Goal: Information Seeking & Learning: Learn about a topic

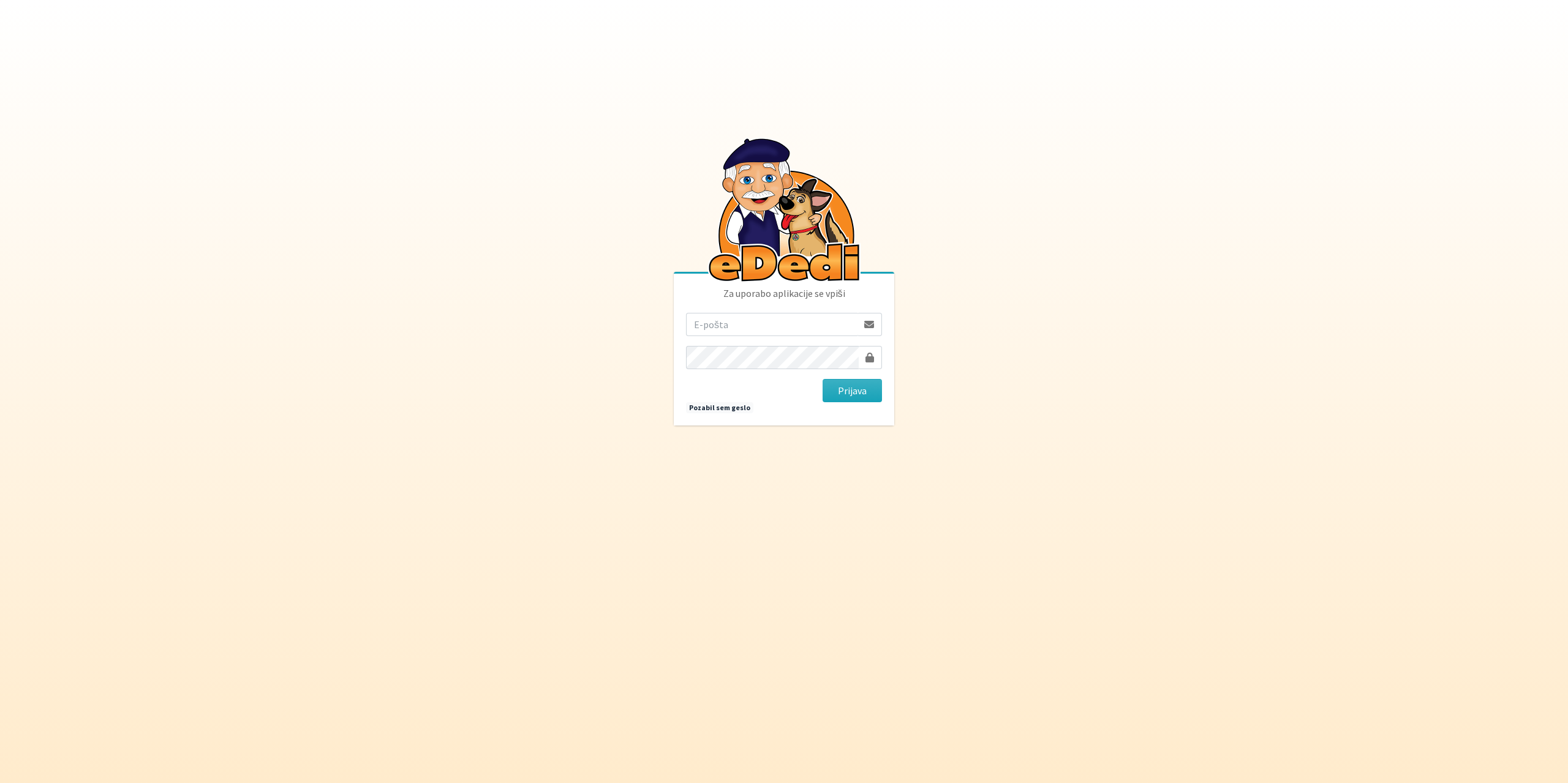
click at [763, 324] on input "email" at bounding box center [772, 324] width 172 height 23
type input "[EMAIL_ADDRESS][DOMAIN_NAME]"
click at [823, 379] on button "Prijava" at bounding box center [852, 391] width 59 height 23
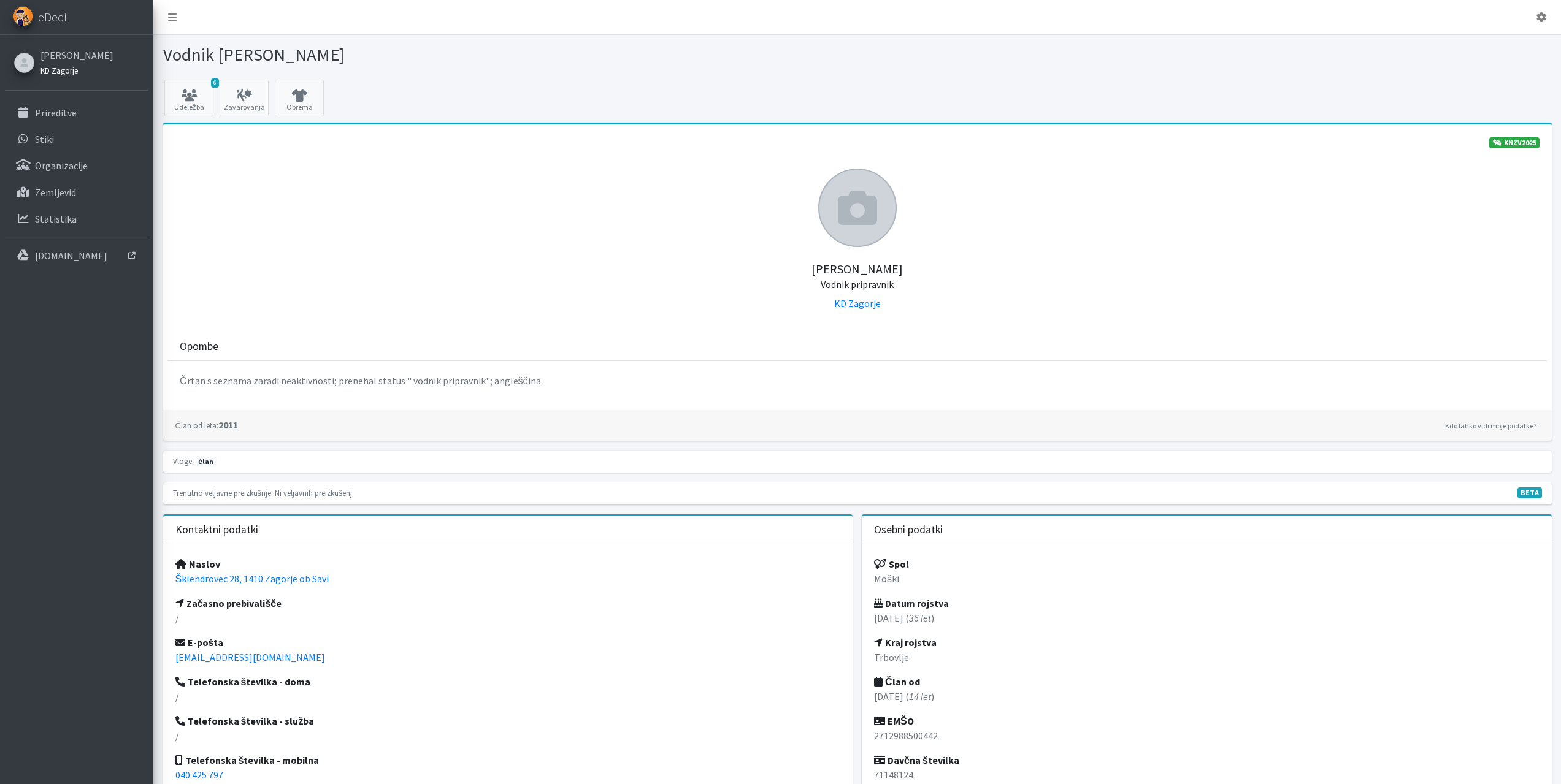
click at [66, 75] on small "KD Zagorje" at bounding box center [59, 70] width 37 height 10
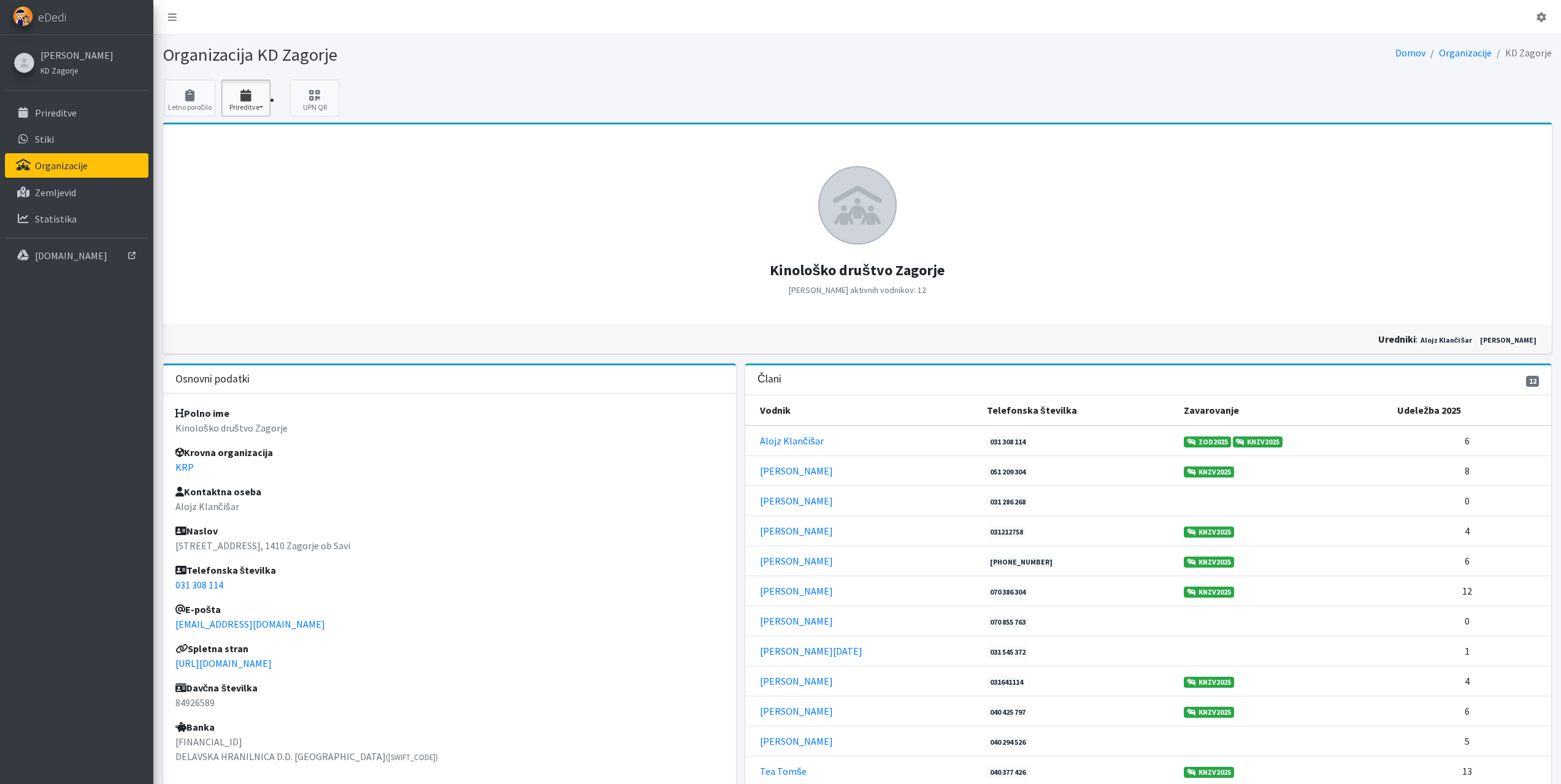
click at [235, 92] on icon "button" at bounding box center [246, 95] width 42 height 12
click at [241, 126] on link "2025 3" at bounding box center [270, 133] width 97 height 20
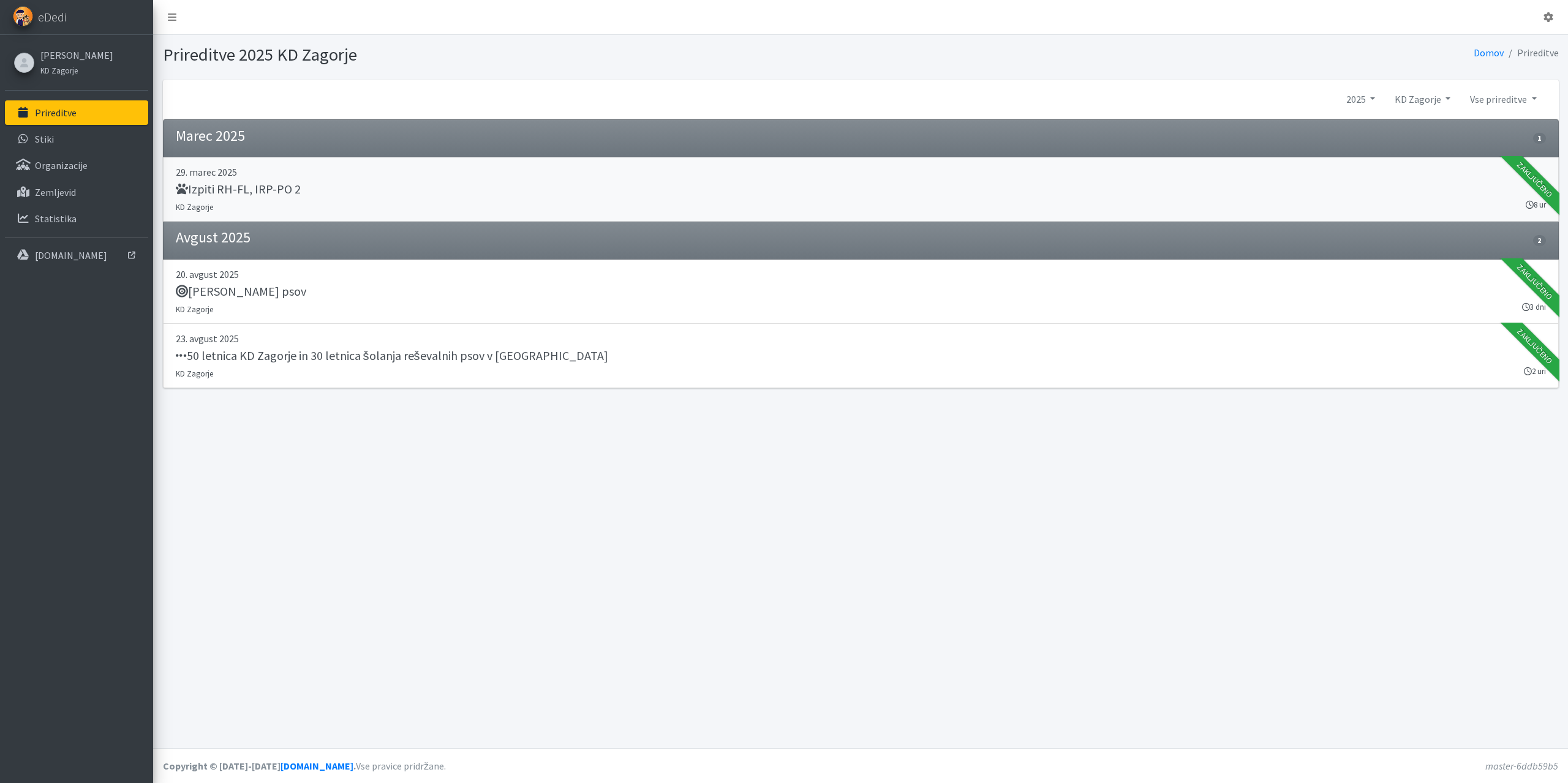
click at [229, 194] on h5 "Izpiti RH-FL, IRP-PO 2" at bounding box center [238, 189] width 125 height 15
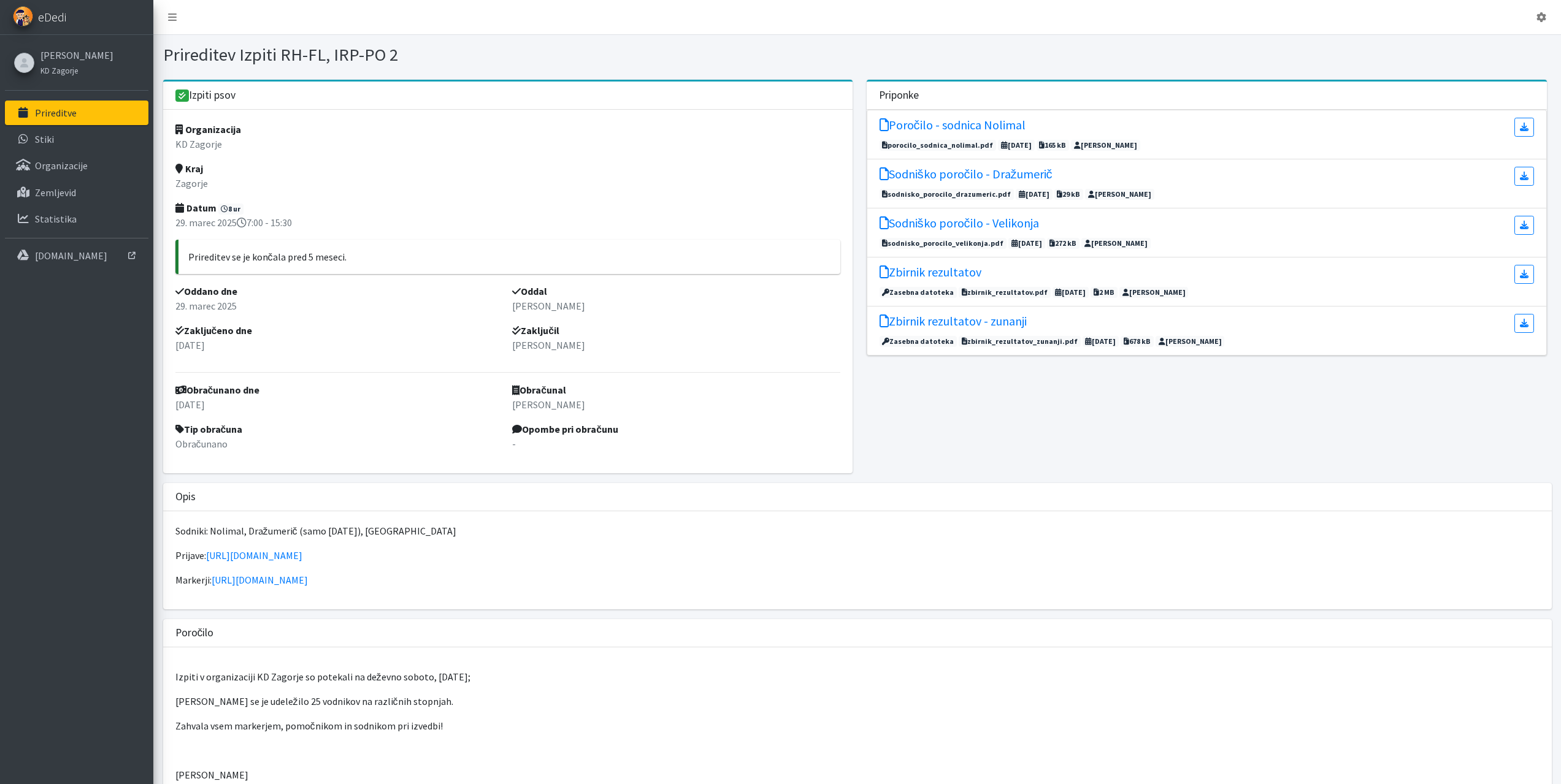
click at [59, 8] on span "eDedi" at bounding box center [52, 17] width 28 height 19
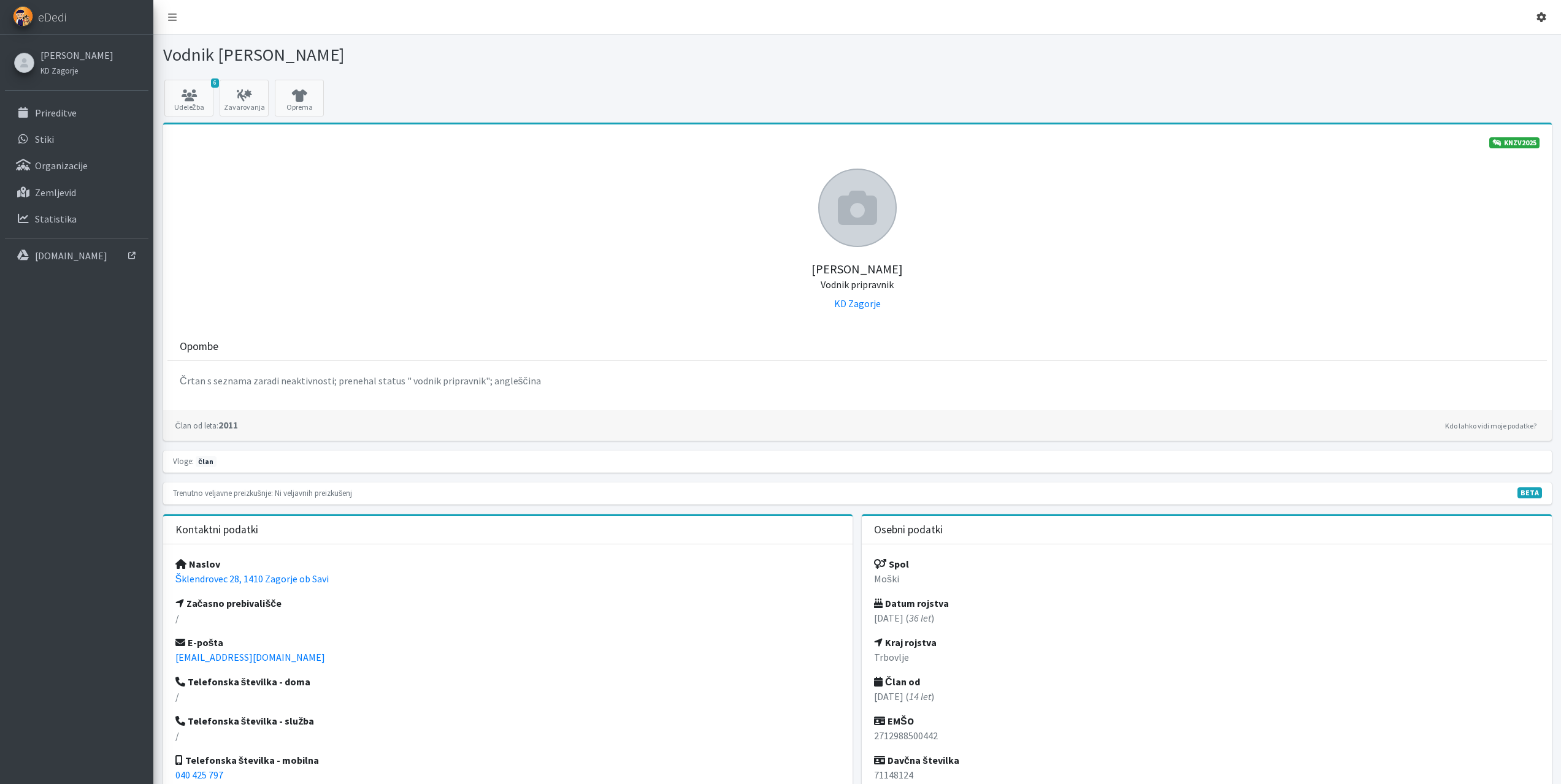
click at [1539, 10] on link at bounding box center [1541, 17] width 30 height 24
click at [1505, 39] on link "Odjavi se" at bounding box center [1507, 46] width 97 height 20
